Goal: Task Accomplishment & Management: Manage account settings

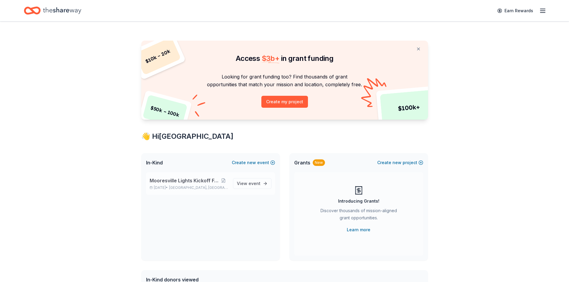
click at [174, 185] on p "Nov 29, 2025 • Mooresville, IN" at bounding box center [189, 187] width 79 height 5
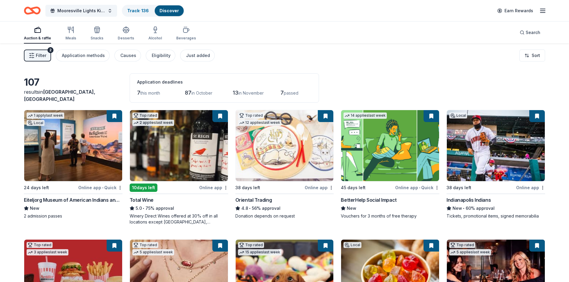
click at [43, 53] on span "Filter" at bounding box center [41, 55] width 10 height 7
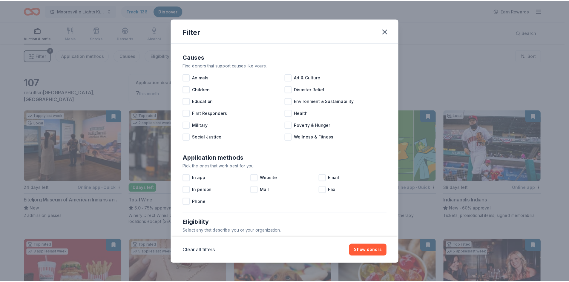
scroll to position [199, 0]
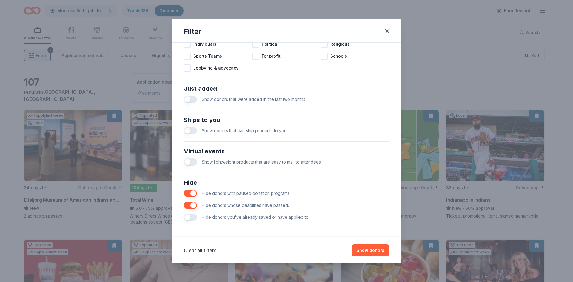
click at [190, 204] on button "button" at bounding box center [190, 205] width 13 height 7
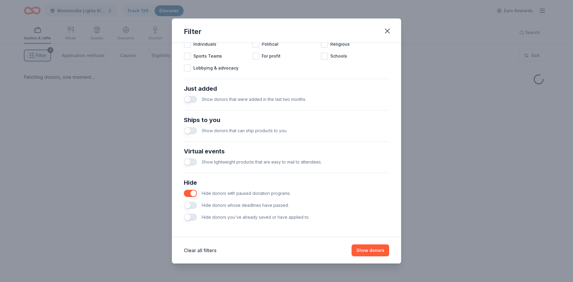
drag, startPoint x: 194, startPoint y: 189, endPoint x: 193, endPoint y: 193, distance: 3.9
click at [194, 189] on div "Hide donors with paused donation programs." at bounding box center [286, 193] width 205 height 12
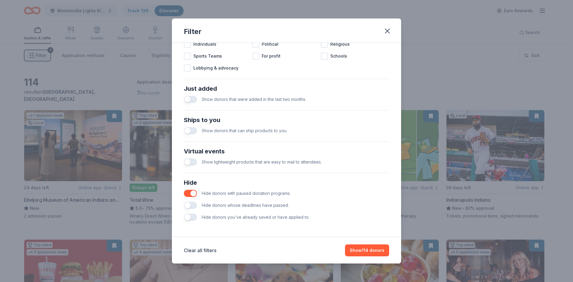
click at [191, 191] on button "button" at bounding box center [190, 193] width 13 height 7
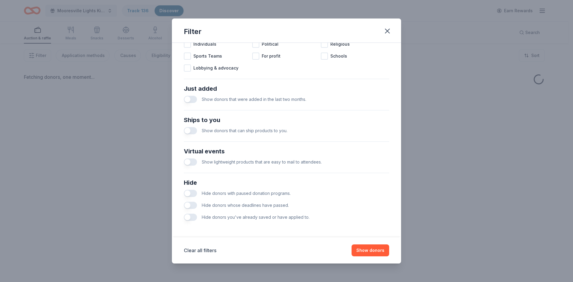
click at [189, 217] on button "button" at bounding box center [190, 217] width 13 height 7
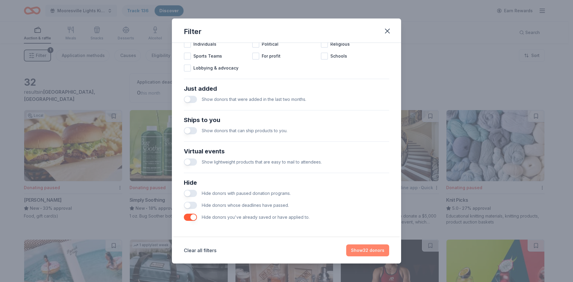
click at [365, 250] on button "Show 32 donors" at bounding box center [367, 250] width 43 height 12
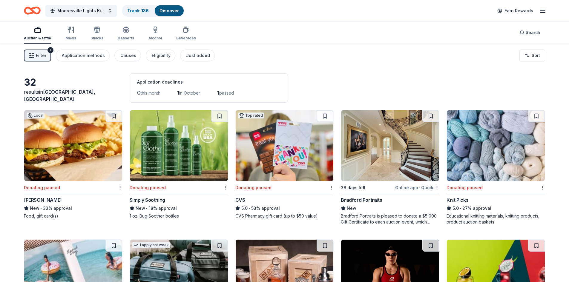
click at [43, 53] on span "Filter" at bounding box center [41, 55] width 10 height 7
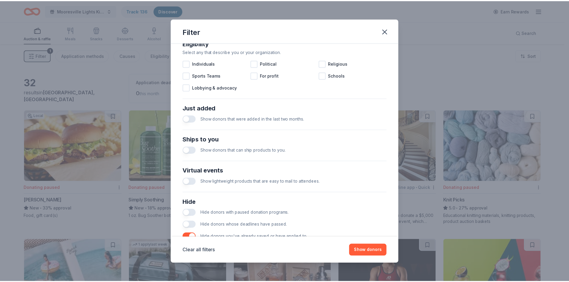
scroll to position [199, 0]
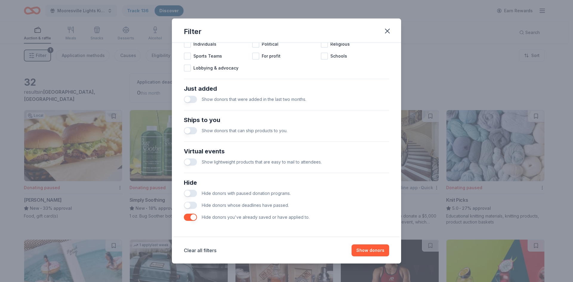
click at [190, 205] on button "button" at bounding box center [190, 205] width 13 height 7
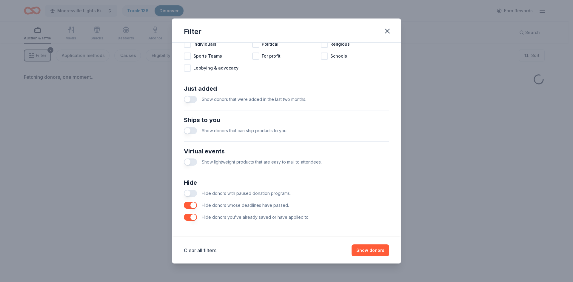
click at [193, 190] on button "button" at bounding box center [190, 193] width 13 height 7
click at [369, 246] on button "Show donors" at bounding box center [371, 250] width 38 height 12
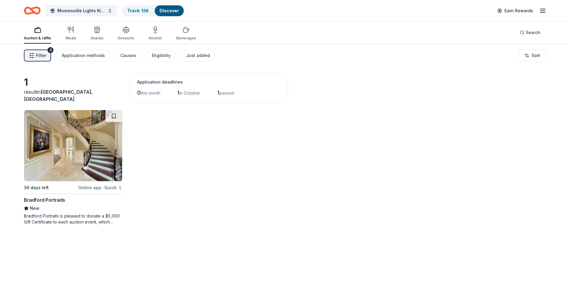
click at [77, 169] on img at bounding box center [73, 145] width 98 height 71
click at [544, 10] on icon "button" at bounding box center [542, 10] width 7 height 7
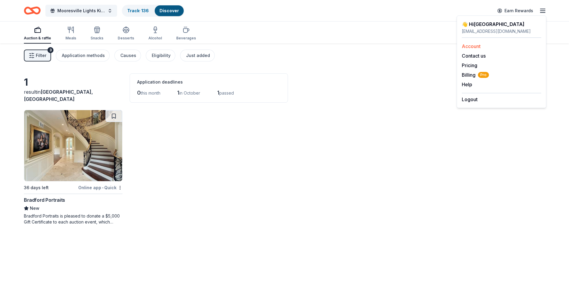
click at [471, 44] on link "Account" at bounding box center [470, 46] width 19 height 6
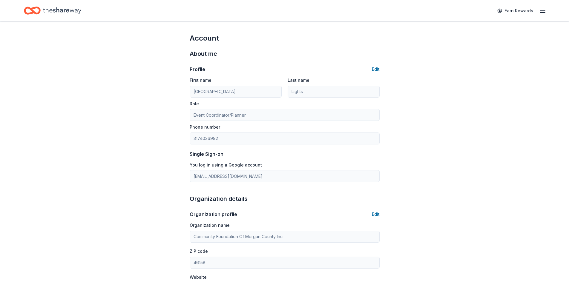
click at [540, 11] on icon "button" at bounding box center [542, 10] width 7 height 7
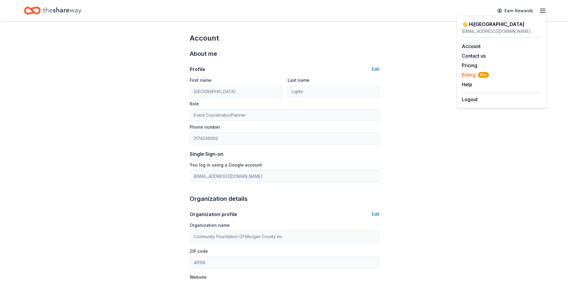
click at [470, 74] on span "Billing Pro" at bounding box center [474, 74] width 27 height 7
